Goal: Task Accomplishment & Management: Manage account settings

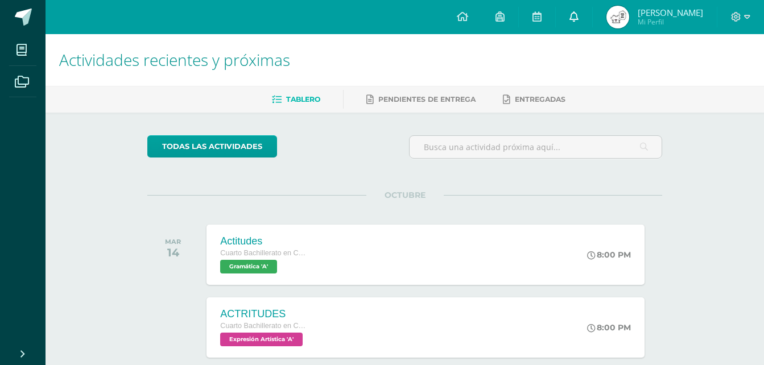
click at [579, 20] on icon at bounding box center [574, 16] width 9 height 10
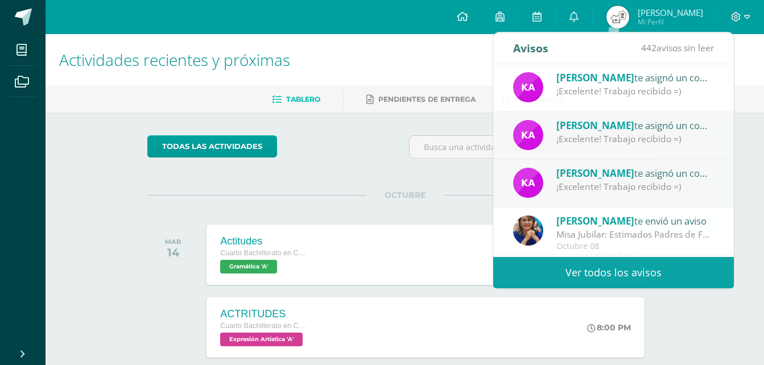
click at [446, 84] on h1 "Actividades recientes y próximas" at bounding box center [405, 60] width 692 height 52
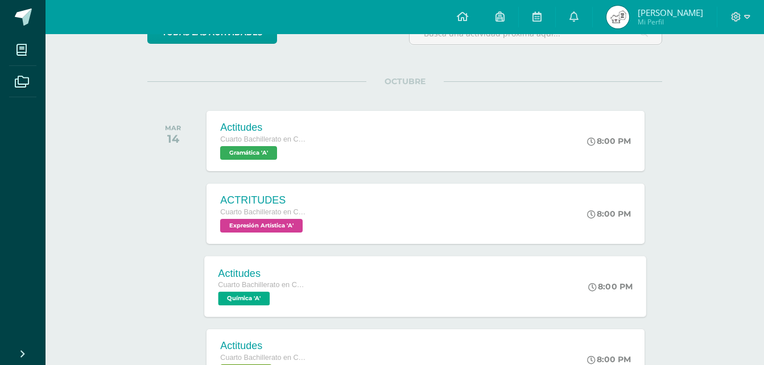
scroll to position [171, 0]
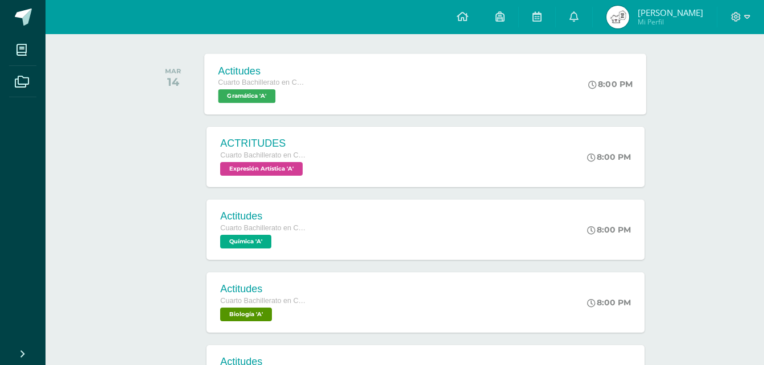
click at [466, 73] on div "Actitudes Cuarto Bachillerato en CCLL en Diseño Grafico Gramática 'A' 8:00 PM A…" at bounding box center [426, 84] width 442 height 61
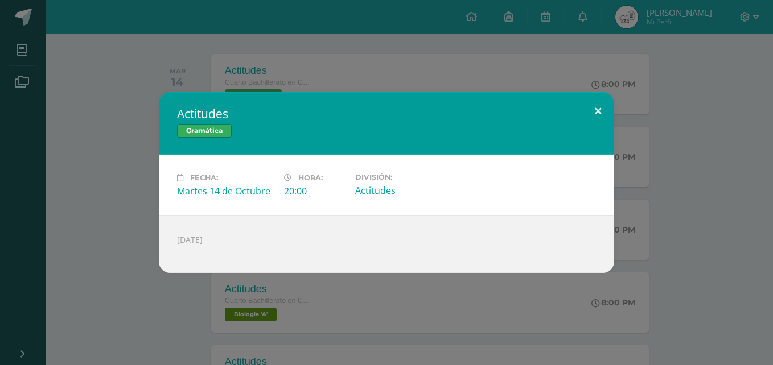
click at [601, 102] on button at bounding box center [598, 111] width 32 height 39
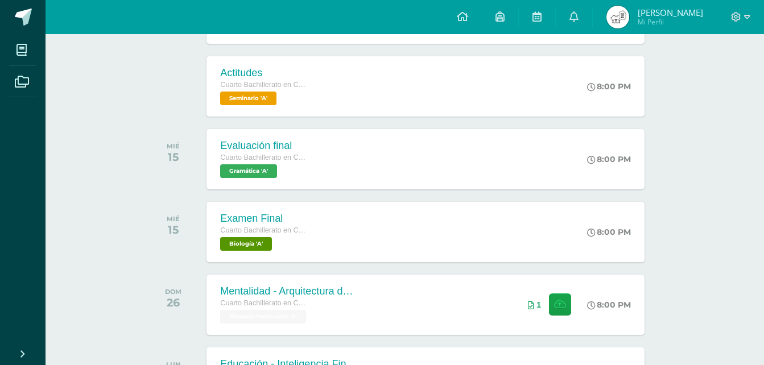
scroll to position [455, 0]
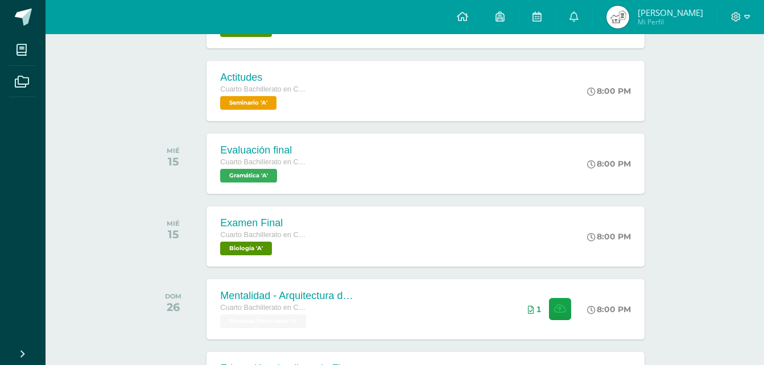
click at [693, 13] on span "[PERSON_NAME]" at bounding box center [670, 12] width 65 height 11
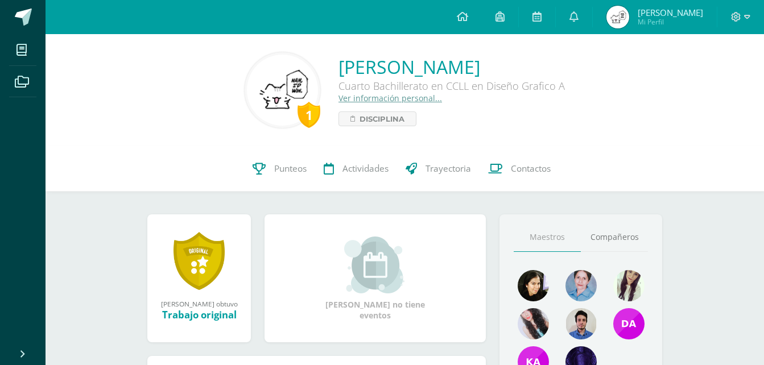
click at [401, 102] on link "Ver información personal..." at bounding box center [391, 98] width 104 height 11
click at [376, 126] on link "Disciplina" at bounding box center [378, 119] width 78 height 15
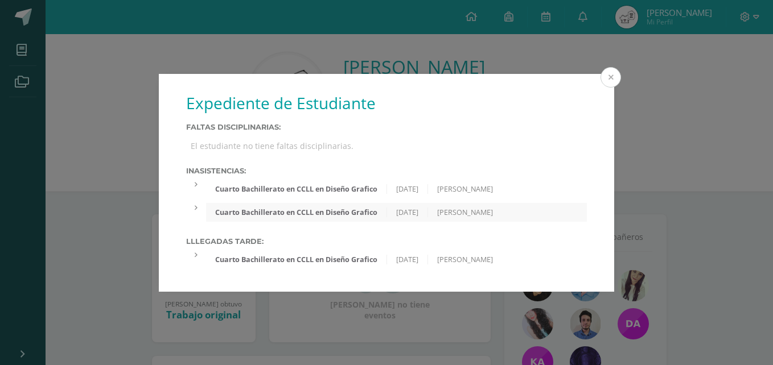
click at [618, 83] on button at bounding box center [611, 77] width 20 height 20
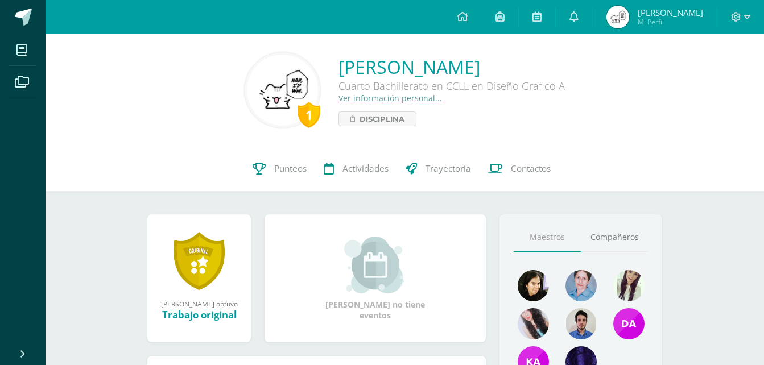
click at [675, 23] on span "Ying Mi Perfil" at bounding box center [655, 17] width 101 height 23
